Goal: Navigation & Orientation: Find specific page/section

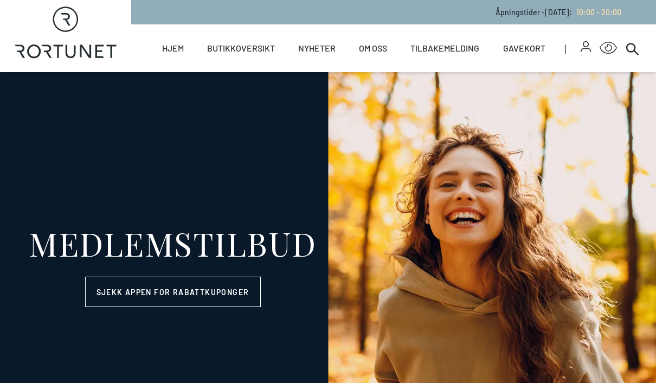
select select "NO"
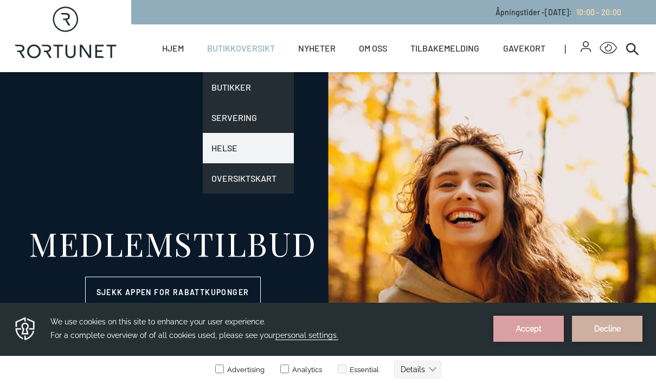
click at [233, 152] on link "Helse" at bounding box center [248, 148] width 91 height 30
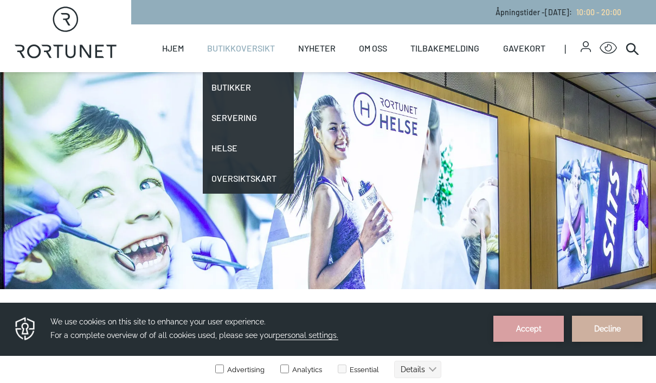
click at [248, 48] on link "Butikkoversikt" at bounding box center [241, 48] width 68 height 48
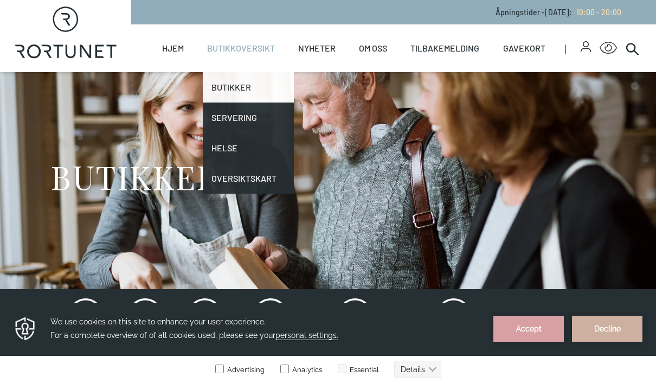
click at [240, 82] on link "Butikker" at bounding box center [248, 87] width 91 height 30
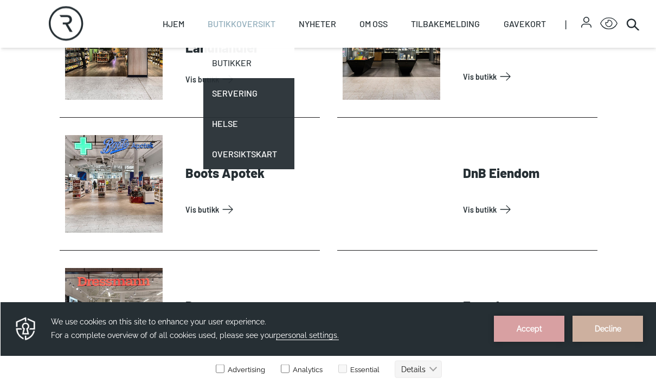
scroll to position [500, 0]
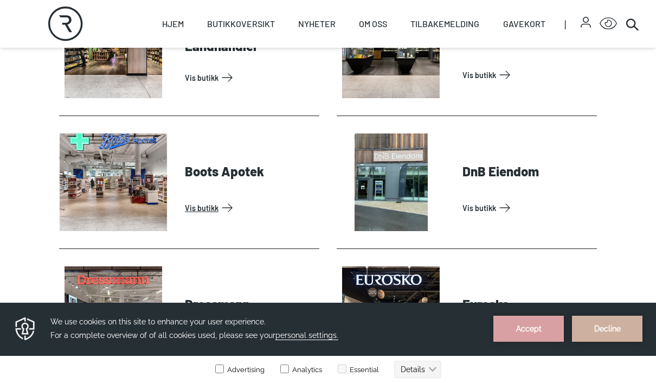
click at [223, 199] on link "Vis butikk" at bounding box center [250, 207] width 130 height 17
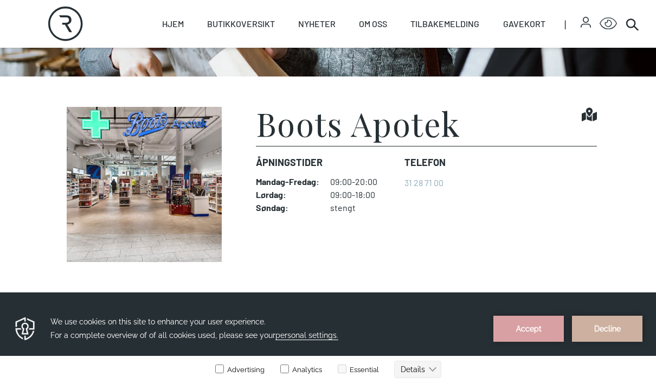
scroll to position [231, 0]
